Goal: Task Accomplishment & Management: Manage account settings

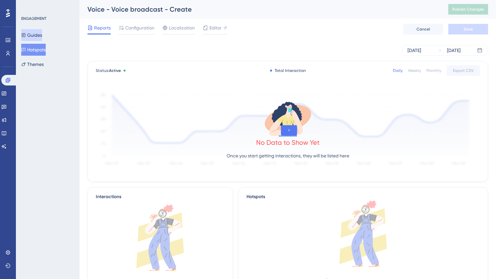
click at [35, 33] on button "Guides" at bounding box center [31, 35] width 21 height 12
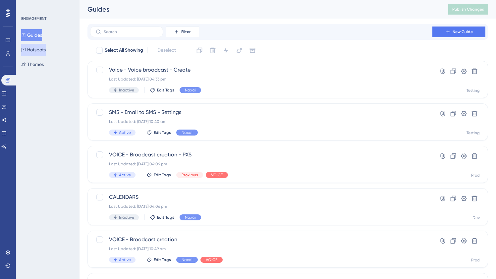
click at [43, 50] on button "Hotspots" at bounding box center [33, 50] width 25 height 12
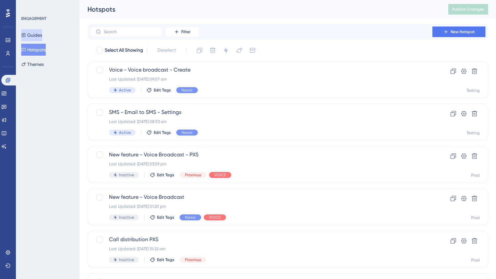
click at [42, 35] on button "Guides" at bounding box center [31, 35] width 21 height 12
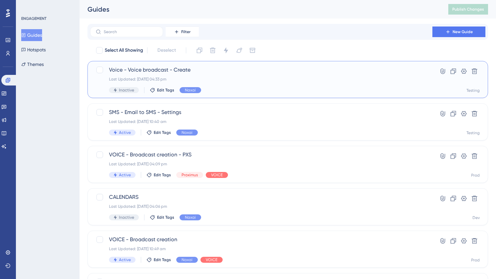
click at [220, 81] on div "Last Updated: [DATE] 04:33 pm" at bounding box center [261, 78] width 304 height 5
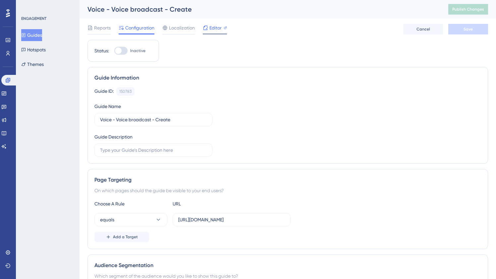
click at [216, 26] on span "Editor" at bounding box center [215, 28] width 12 height 8
click at [215, 27] on span "Editor" at bounding box center [215, 28] width 12 height 8
click at [118, 48] on div at bounding box center [118, 50] width 7 height 7
click at [114, 51] on input "Inactive" at bounding box center [114, 51] width 0 height 0
checkbox input "true"
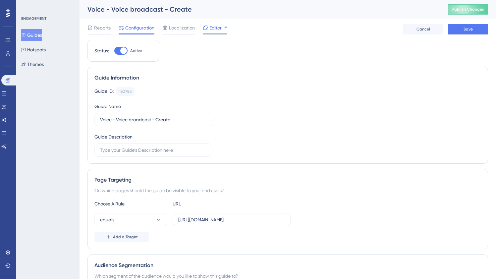
click at [215, 27] on span "Editor" at bounding box center [215, 28] width 12 height 8
